Goal: Use online tool/utility: Utilize a website feature to perform a specific function

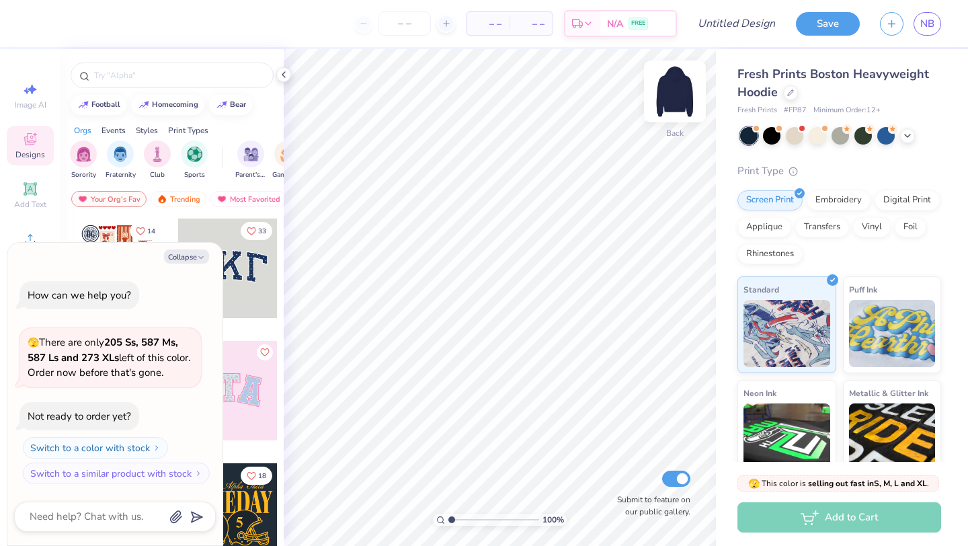
click at [671, 95] on img at bounding box center [675, 92] width 54 height 54
click at [671, 97] on img at bounding box center [675, 92] width 54 height 54
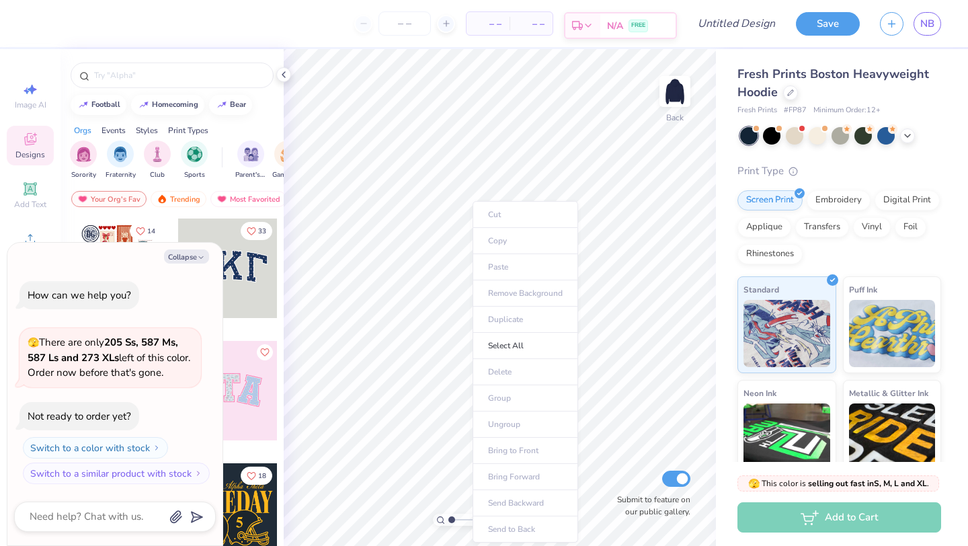
drag, startPoint x: 922, startPoint y: 22, endPoint x: 599, endPoint y: 28, distance: 322.6
click at [497, 266] on ul "Cut Copy Paste Remove Background Duplicate Select All Delete Group Ungroup Brin…" at bounding box center [525, 371] width 106 height 341
click at [189, 255] on button "Collapse" at bounding box center [186, 256] width 45 height 14
type textarea "x"
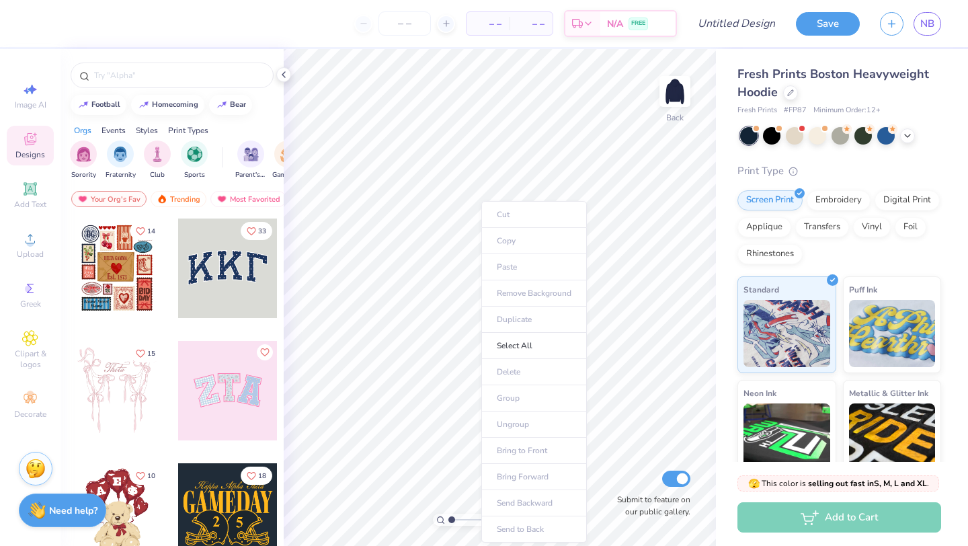
click at [509, 266] on ul "Cut Copy Paste Remove Background Duplicate Select All Delete Group Ungroup Brin…" at bounding box center [534, 371] width 106 height 341
click at [552, 267] on ul "Cut Copy Paste Remove Background Duplicate Select All Delete Group Ungroup Brin…" at bounding box center [574, 371] width 106 height 341
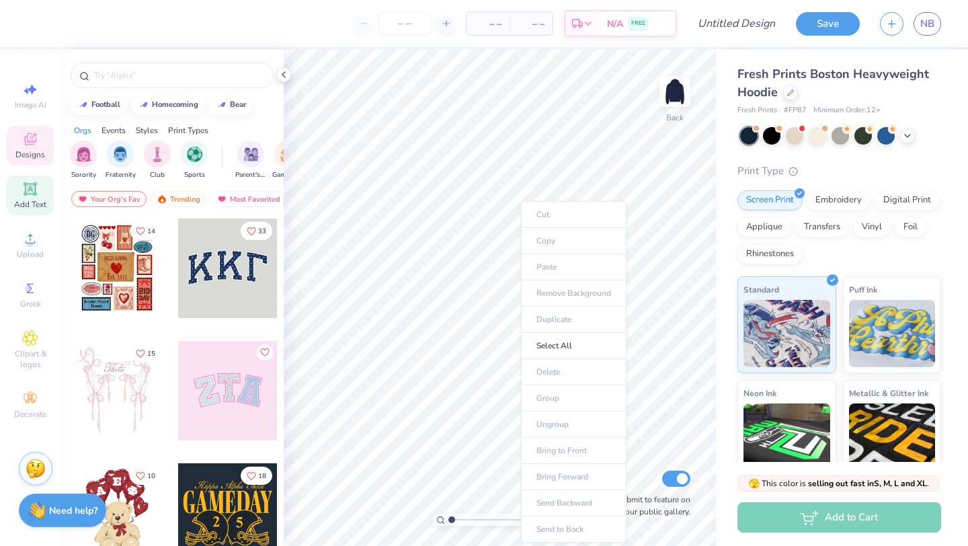
click at [34, 202] on span "Add Text" at bounding box center [30, 204] width 32 height 11
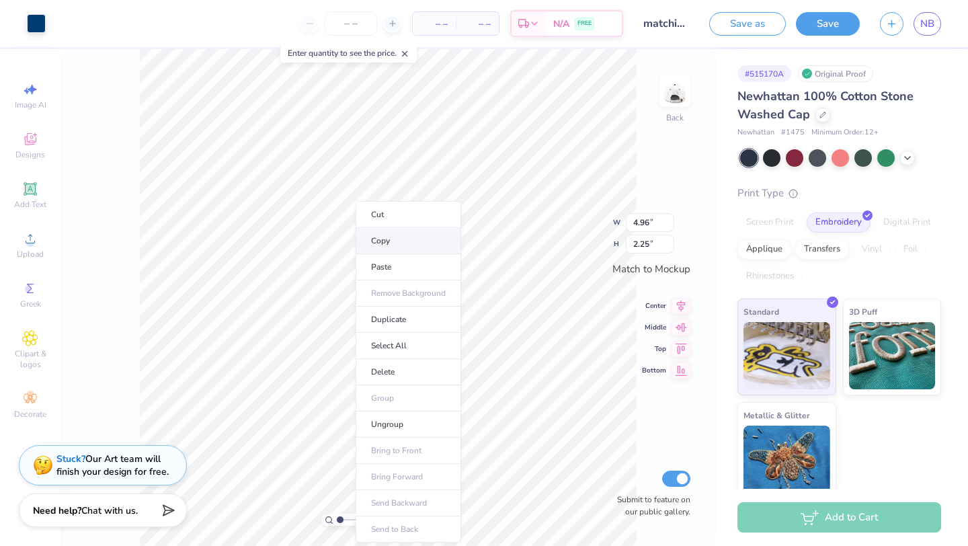
click at [387, 245] on li "Copy" at bounding box center [408, 241] width 106 height 26
click at [394, 428] on li "Ungroup" at bounding box center [401, 424] width 106 height 26
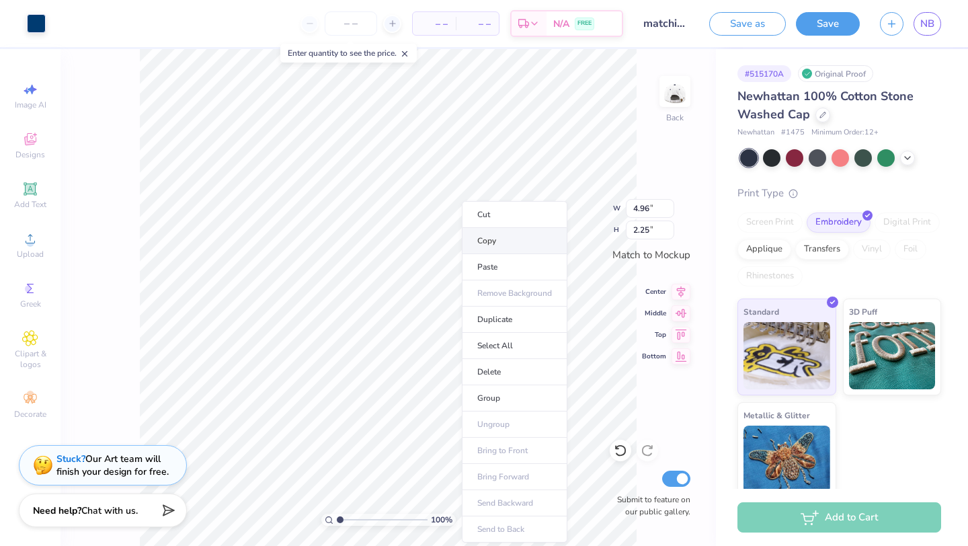
click at [499, 244] on li "Copy" at bounding box center [515, 241] width 106 height 26
